Goal: Go to known website: Access a specific website the user already knows

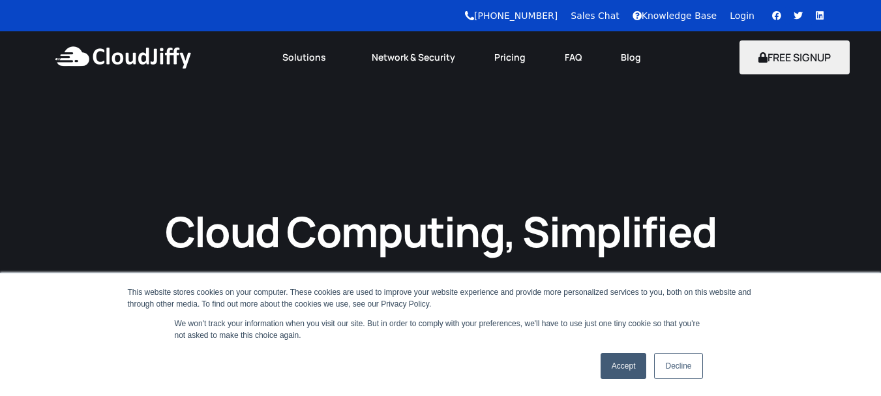
click at [621, 363] on link "Accept" at bounding box center [624, 366] width 46 height 26
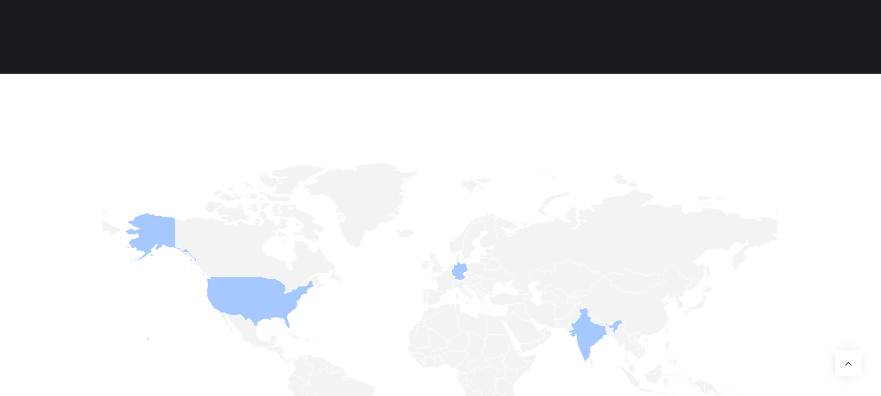
scroll to position [313, 0]
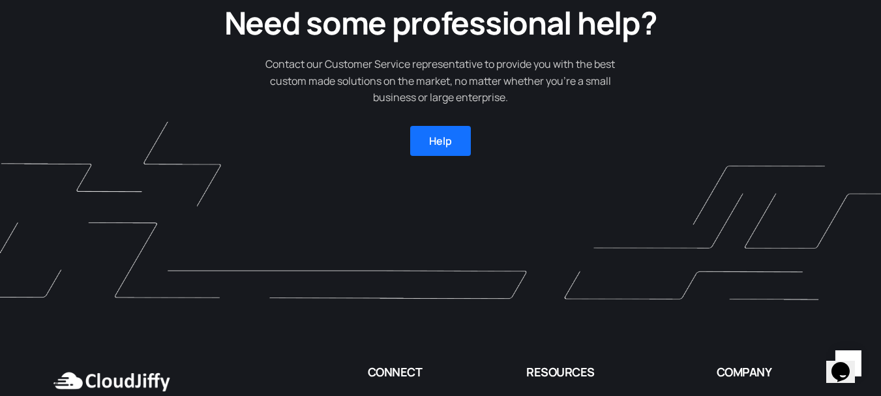
scroll to position [4070, 0]
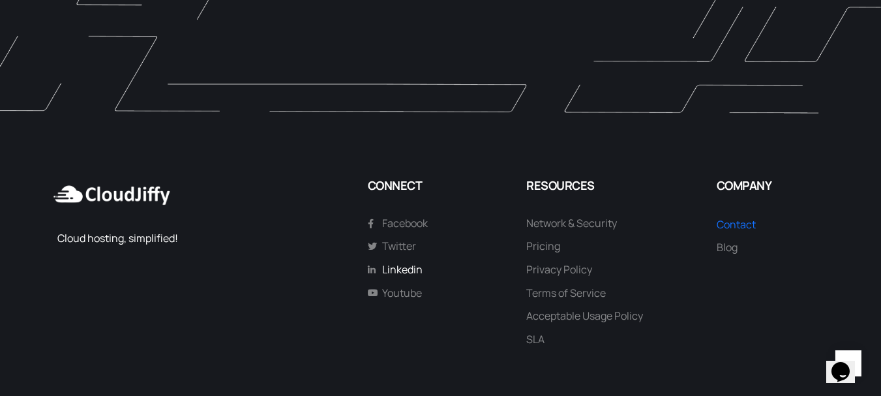
click at [408, 261] on span "Linkedin" at bounding box center [401, 269] width 44 height 17
